Goal: Transaction & Acquisition: Subscribe to service/newsletter

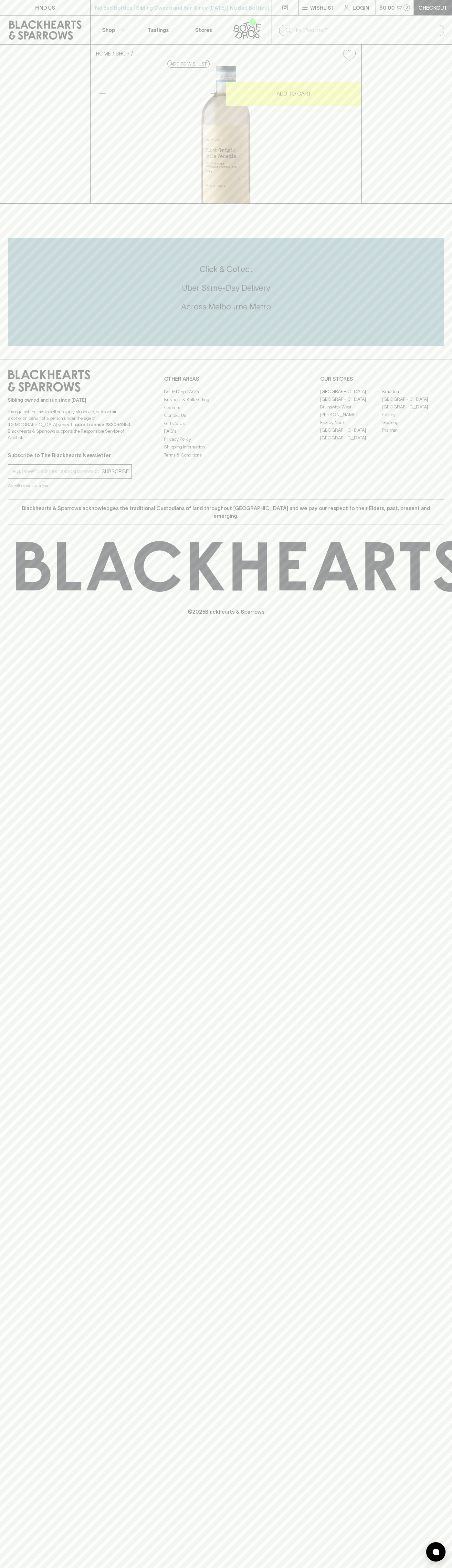
click at [239, 32] on icon at bounding box center [238, 35] width 7 height 7
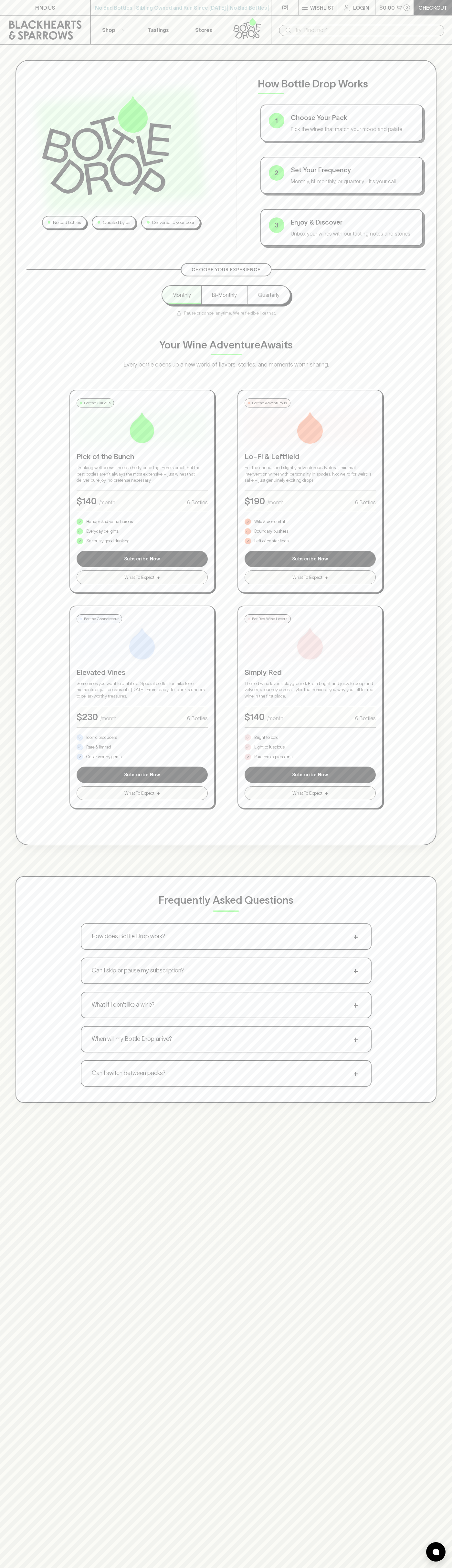
click at [420, 460] on div "Choose Your Experience Monthly Bi-Monthly Quarterly Pause or cancel anytime. We…" at bounding box center [225, 539] width 399 height 539
click at [441, 1567] on html "FIND US | No Bad Bottles | Sibling Owned and Run Since 2006 | No Bad Bottles | …" at bounding box center [226, 1013] width 452 height 2027
click at [22, 1035] on div "Frequently Asked Questions How does Bottle Drop work? + Choose your pack, set y…" at bounding box center [225, 990] width 421 height 226
